Goal: Find specific page/section: Find specific page/section

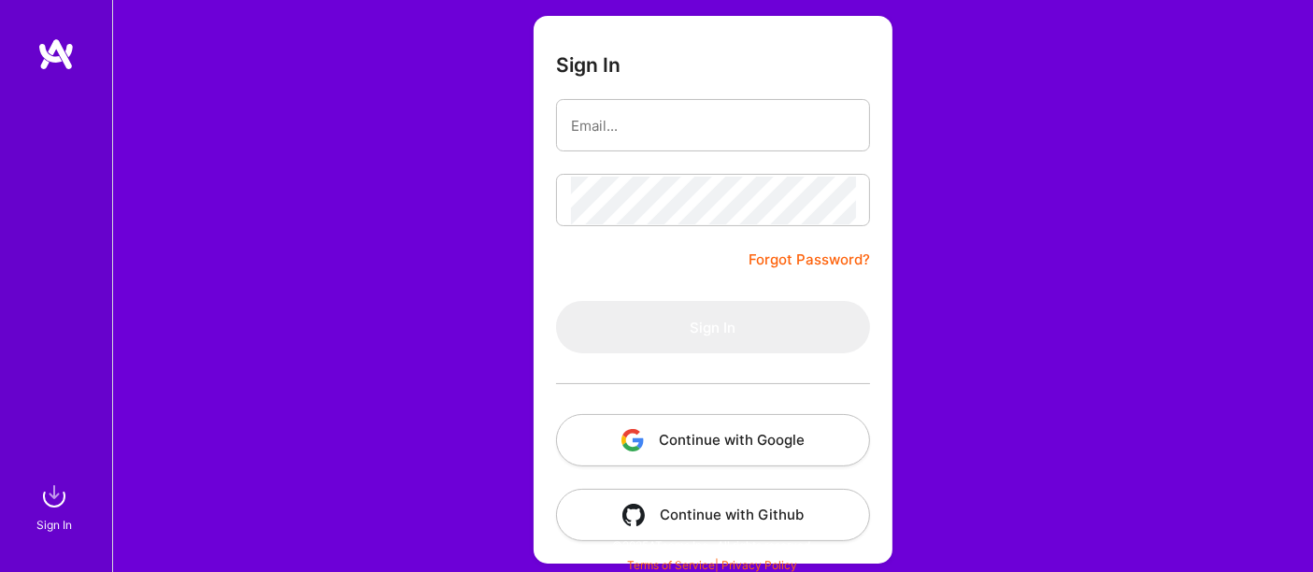
scroll to position [129, 0]
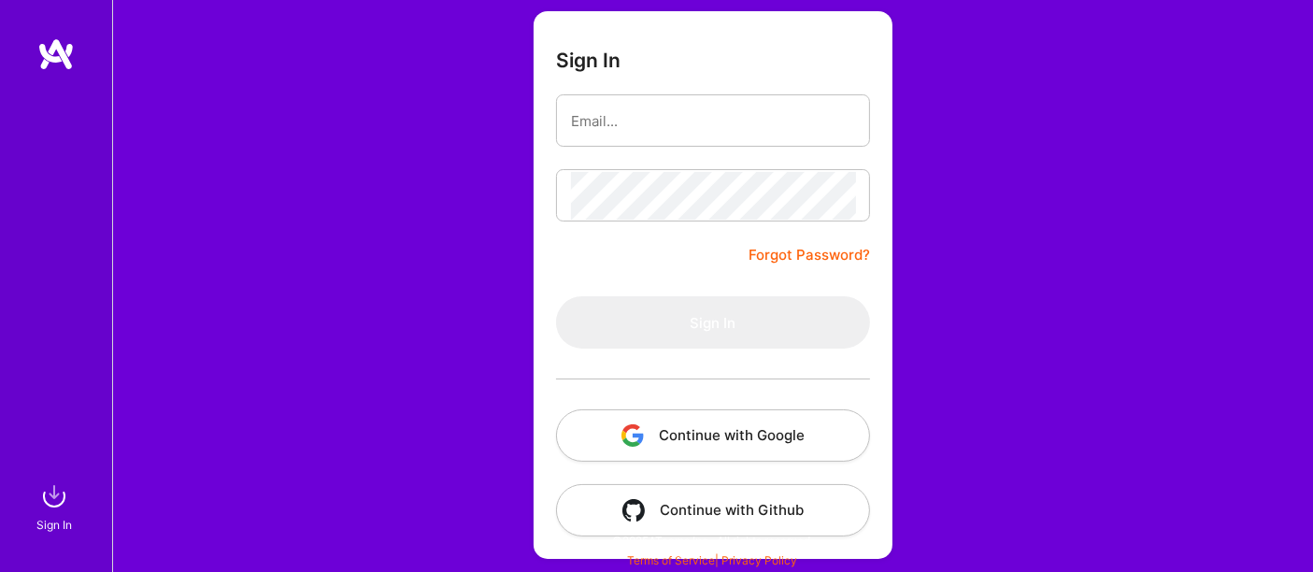
click at [757, 424] on button "Continue with Google" at bounding box center [713, 435] width 314 height 52
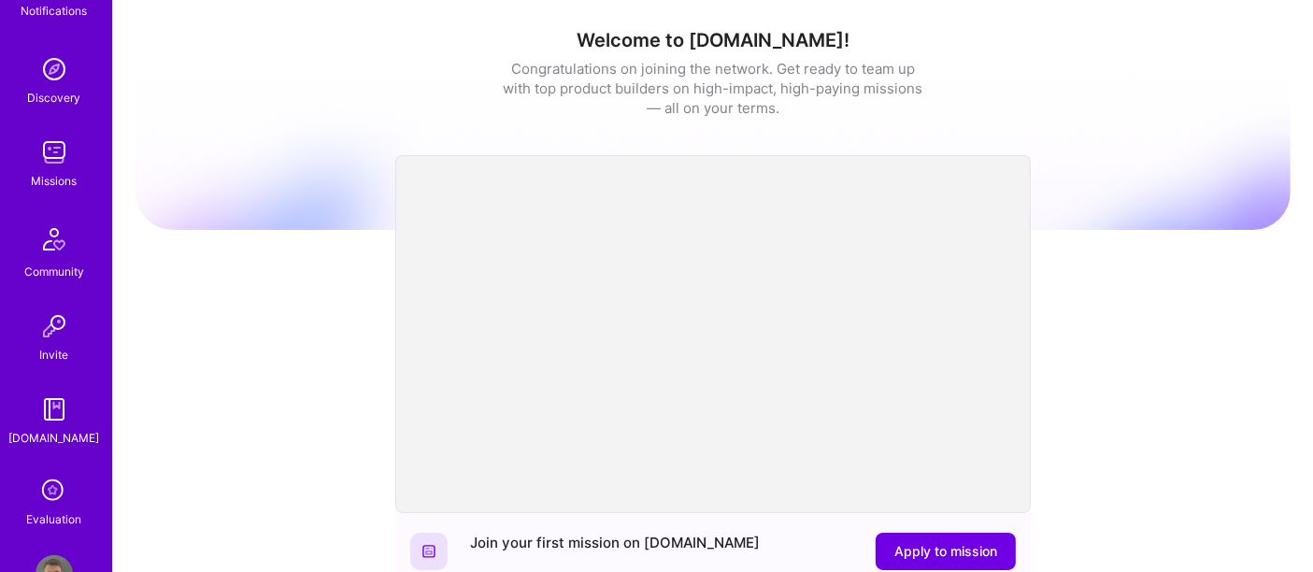
scroll to position [286, 0]
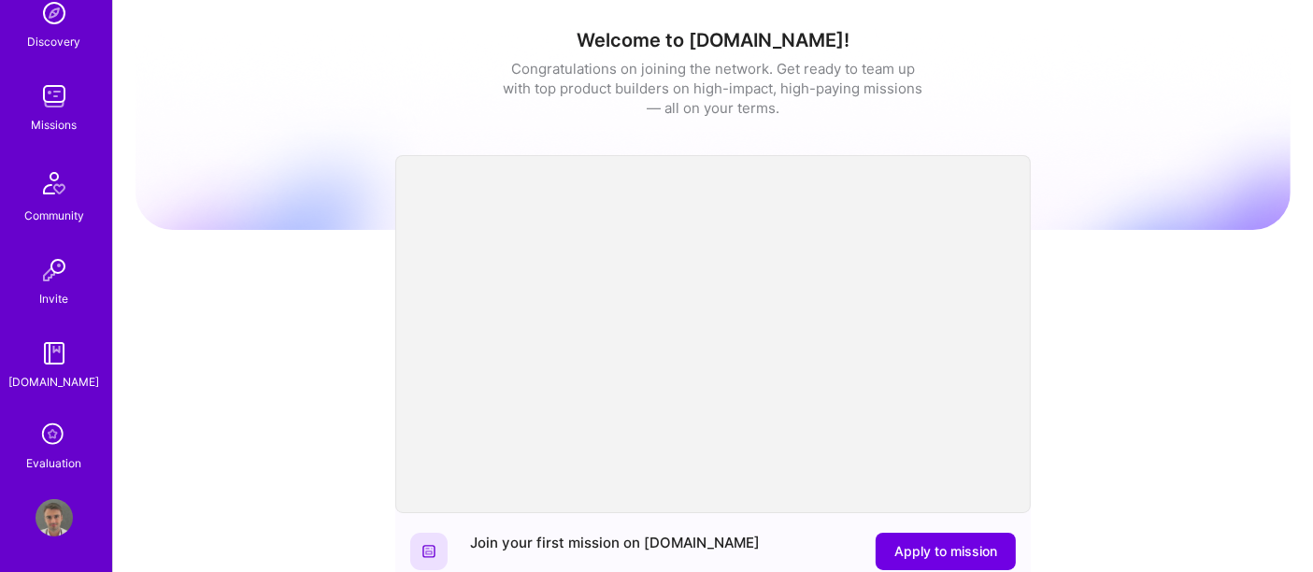
click at [50, 435] on icon at bounding box center [54, 436] width 36 height 36
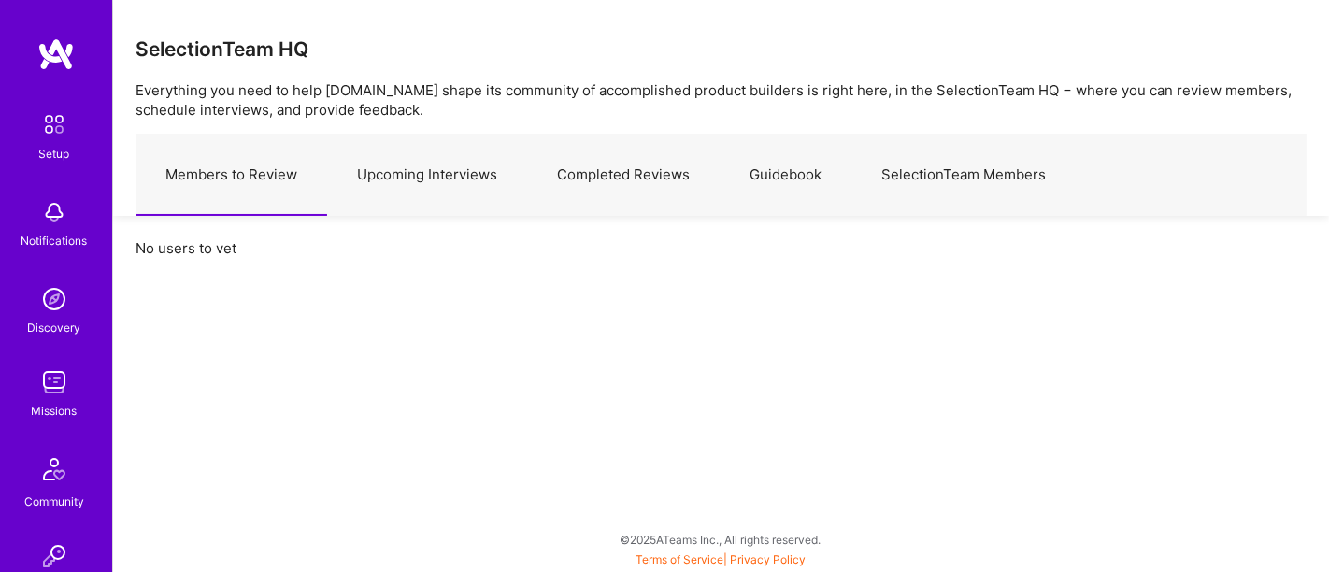
click at [471, 166] on link "Upcoming Interviews" at bounding box center [427, 175] width 200 height 81
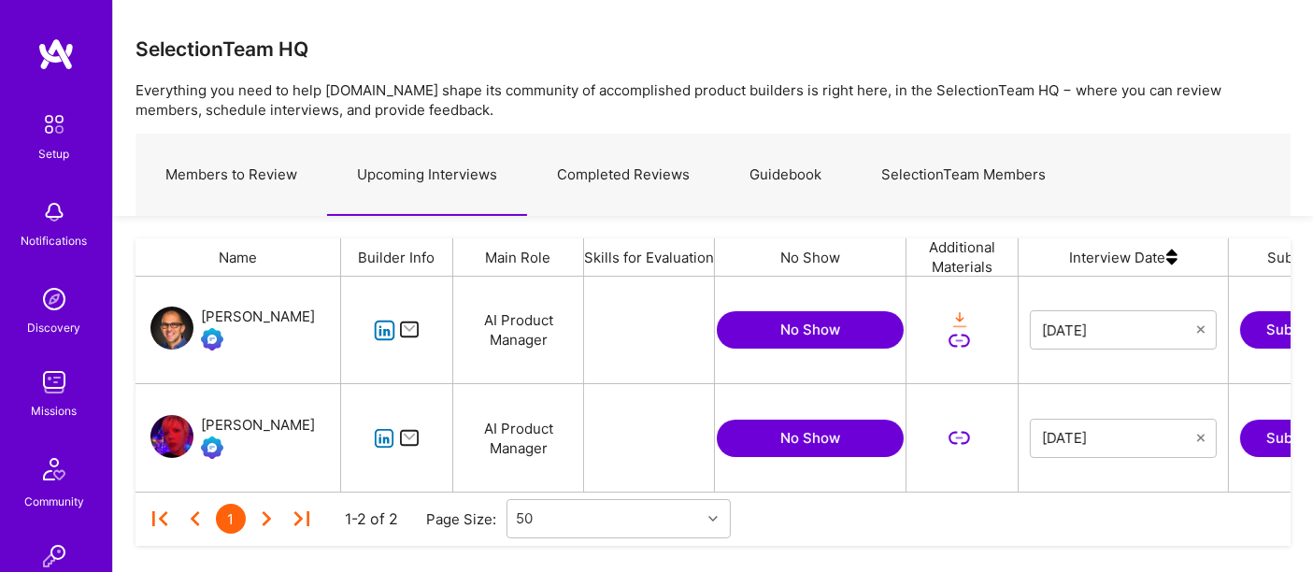
scroll to position [199, 1139]
